Goal: Task Accomplishment & Management: Use online tool/utility

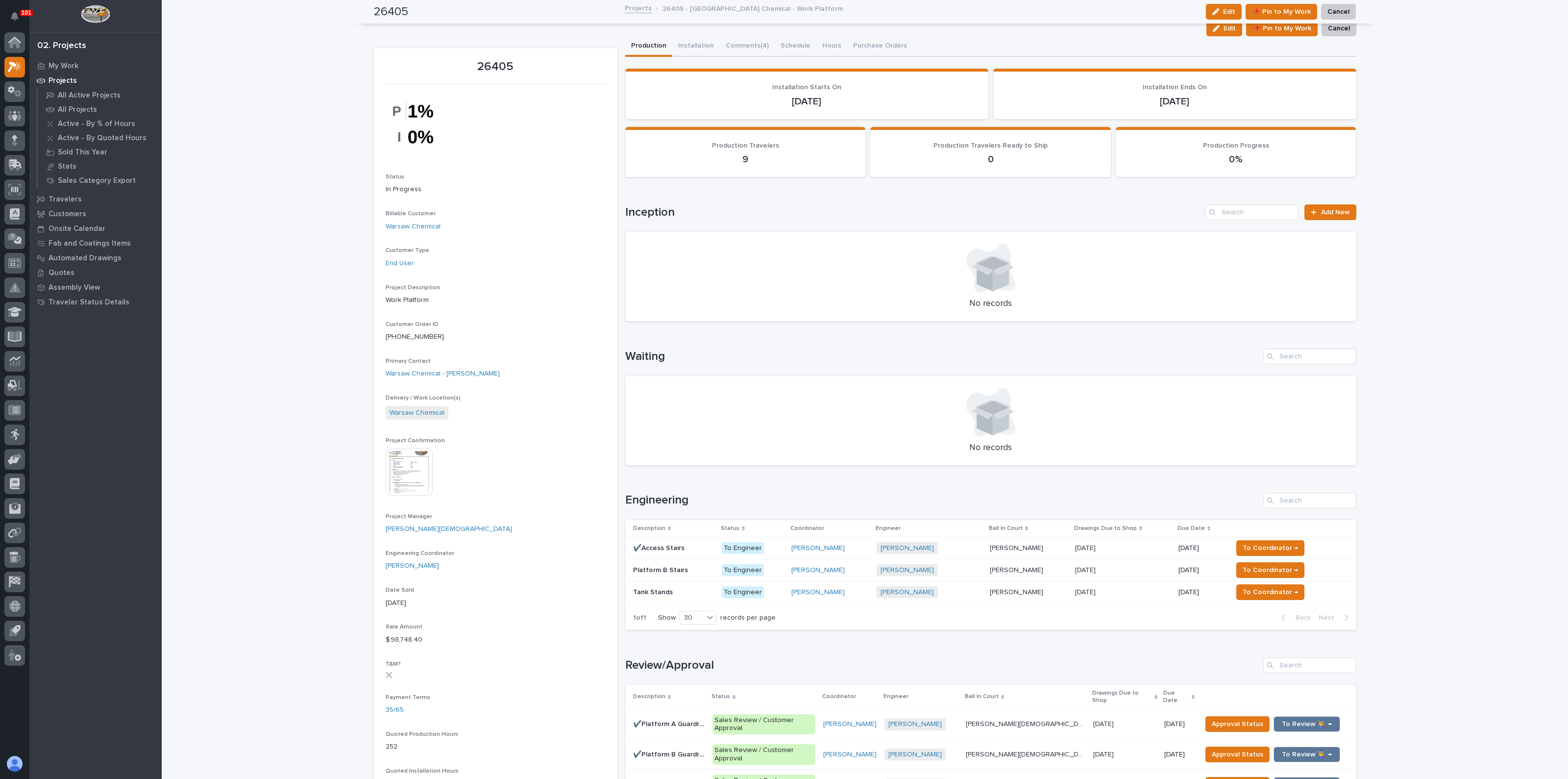
scroll to position [245, 0]
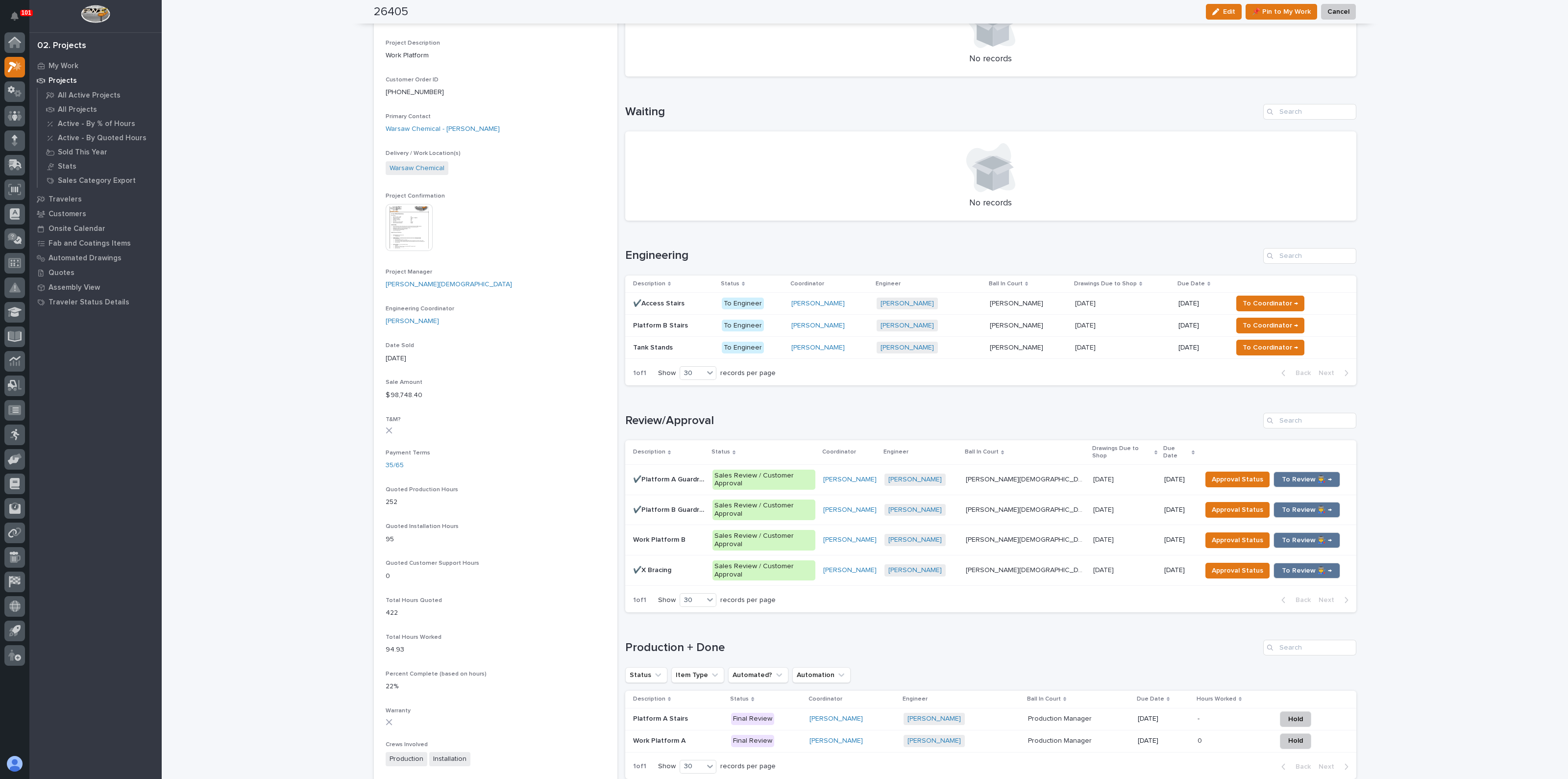
click at [667, 323] on p "Platform B Stairs" at bounding box center [661, 325] width 57 height 10
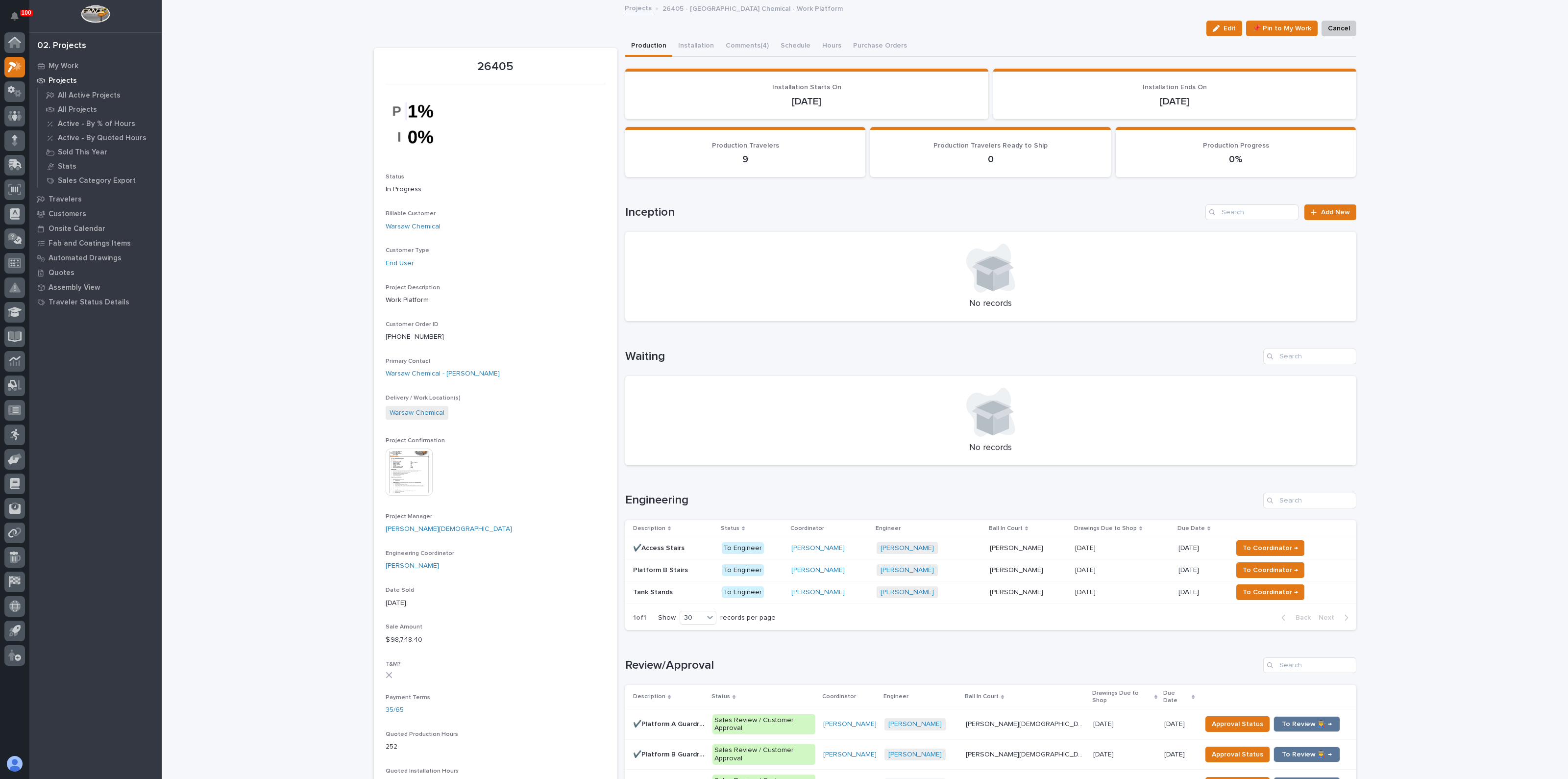
click at [661, 554] on div "✔️Access Stairs ✔️Access Stairs" at bounding box center [673, 548] width 81 height 16
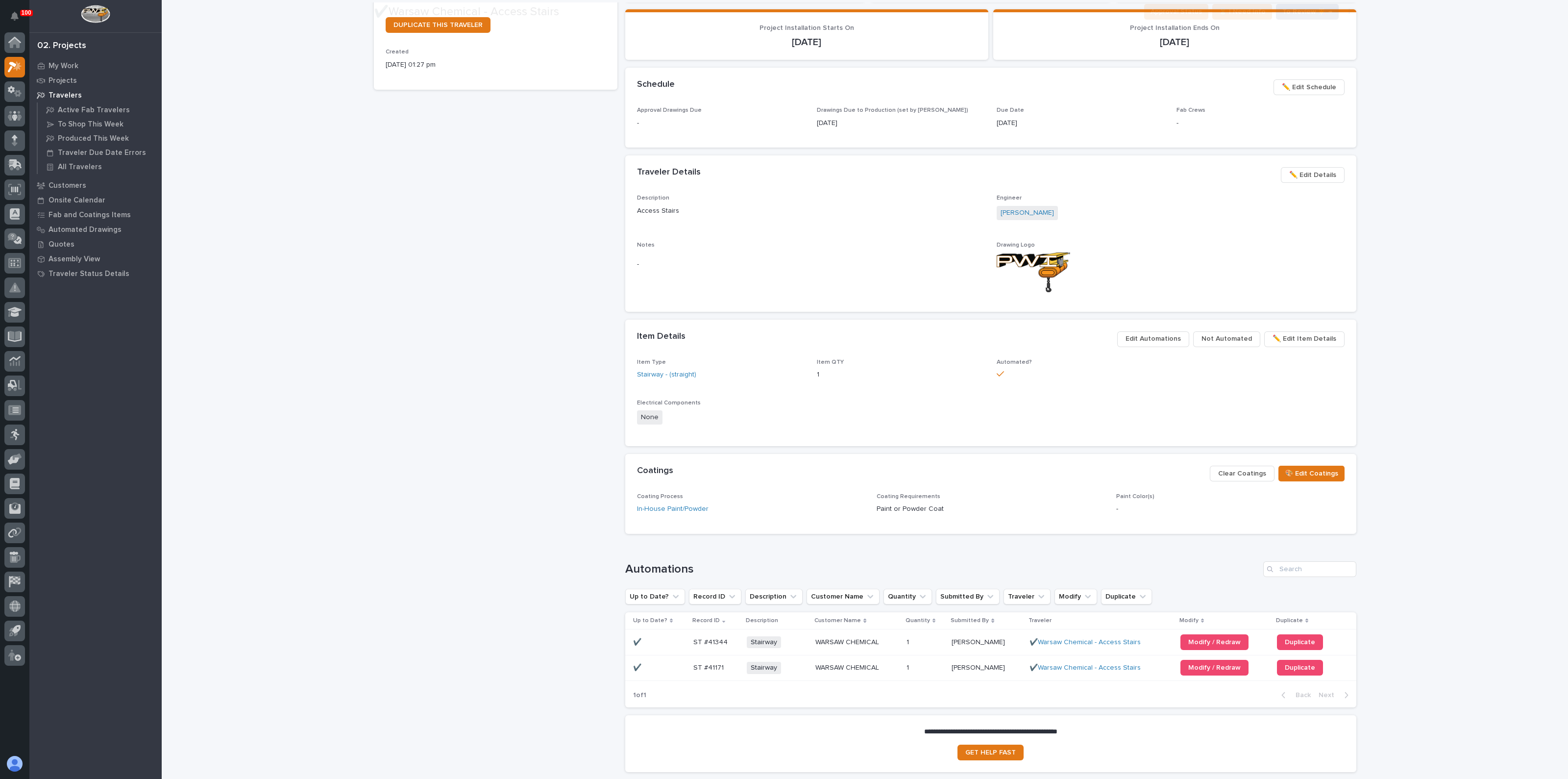
scroll to position [347, 0]
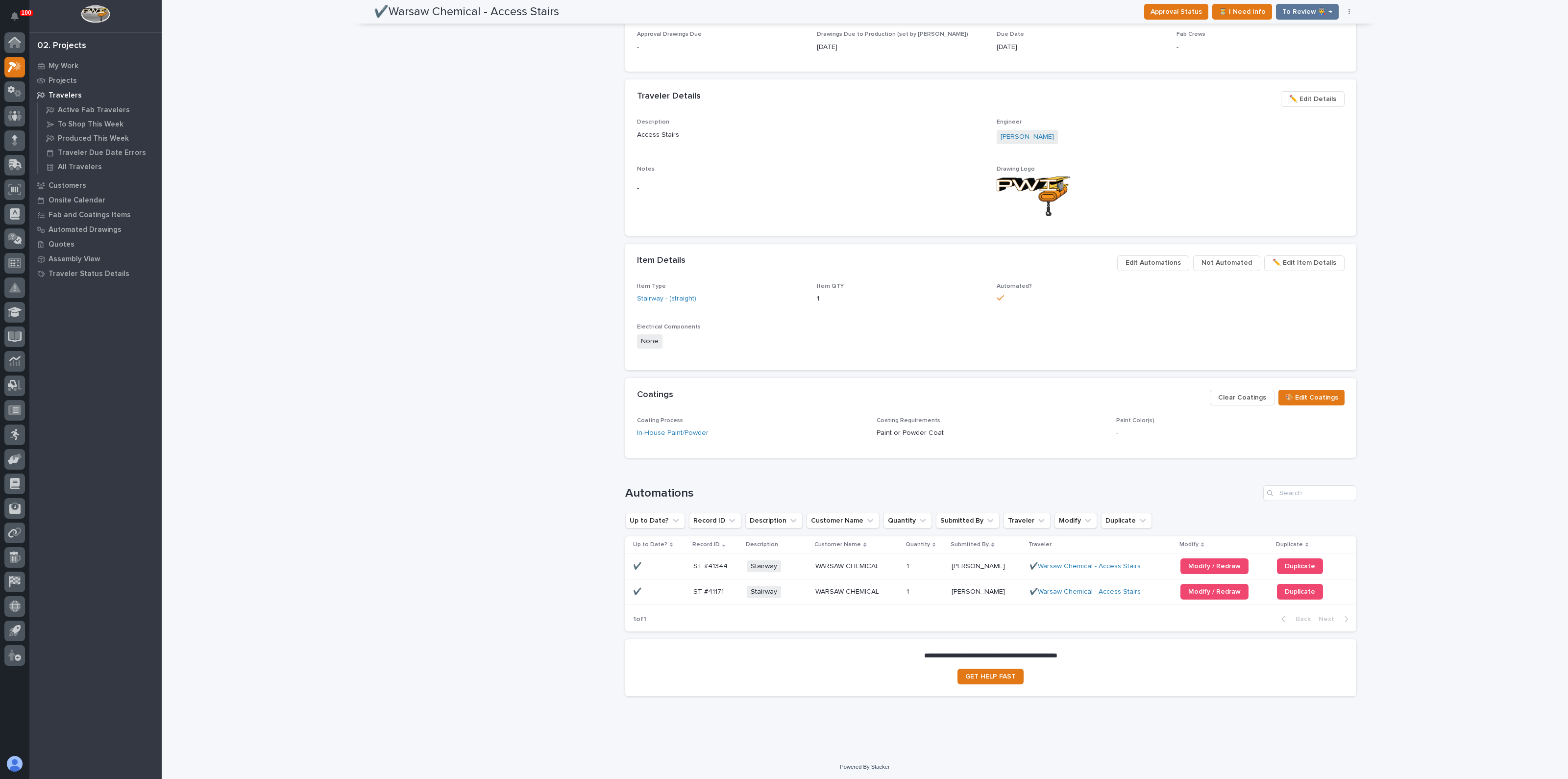
click at [1172, 260] on span "Edit Automations" at bounding box center [1153, 263] width 55 height 12
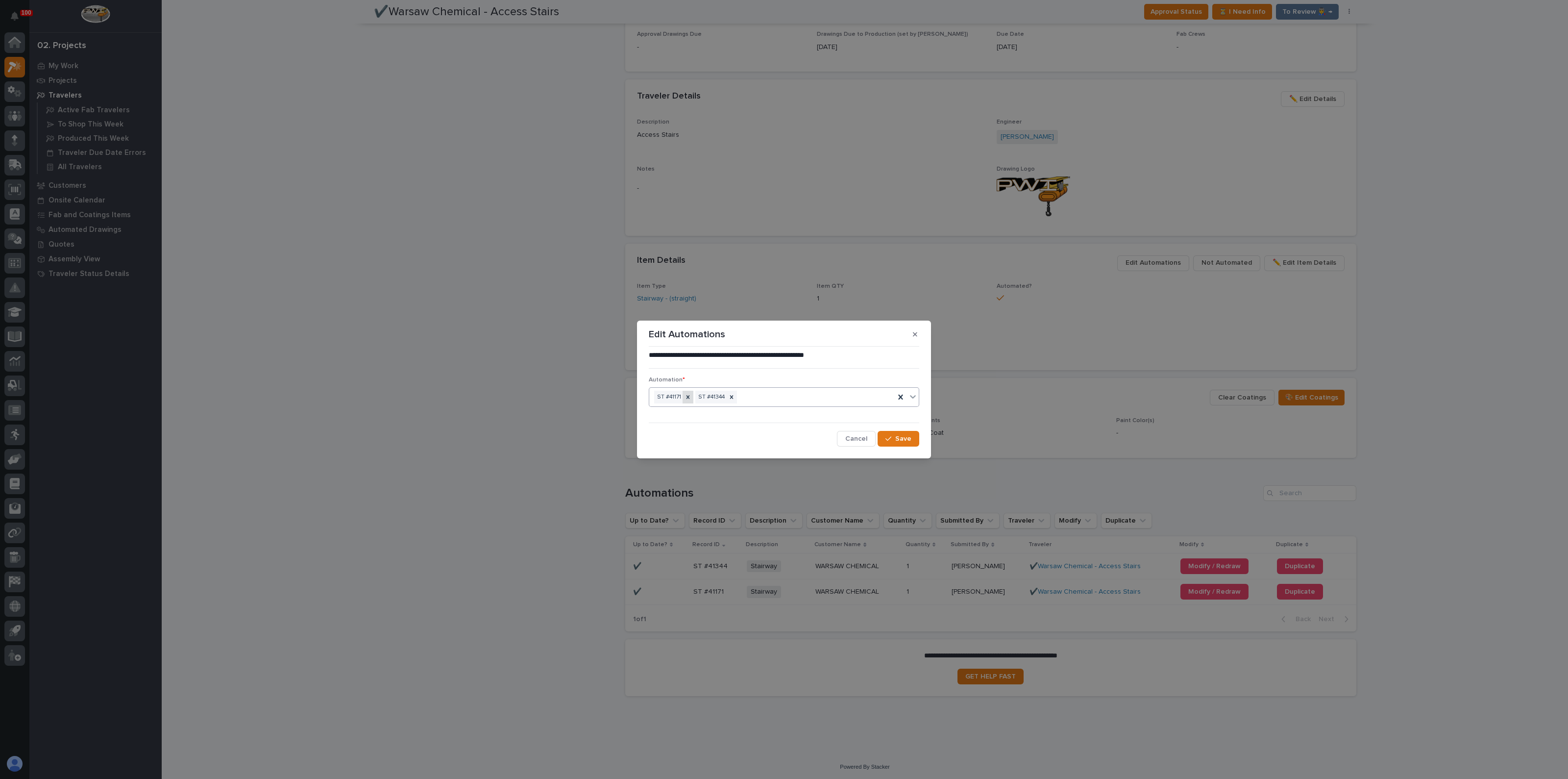
click at [686, 399] on icon at bounding box center [688, 397] width 7 height 7
click at [775, 400] on div "ST #41344" at bounding box center [772, 397] width 245 height 17
type input "*****"
click at [895, 439] on div "button" at bounding box center [891, 439] width 10 height 7
